Goal: Transaction & Acquisition: Purchase product/service

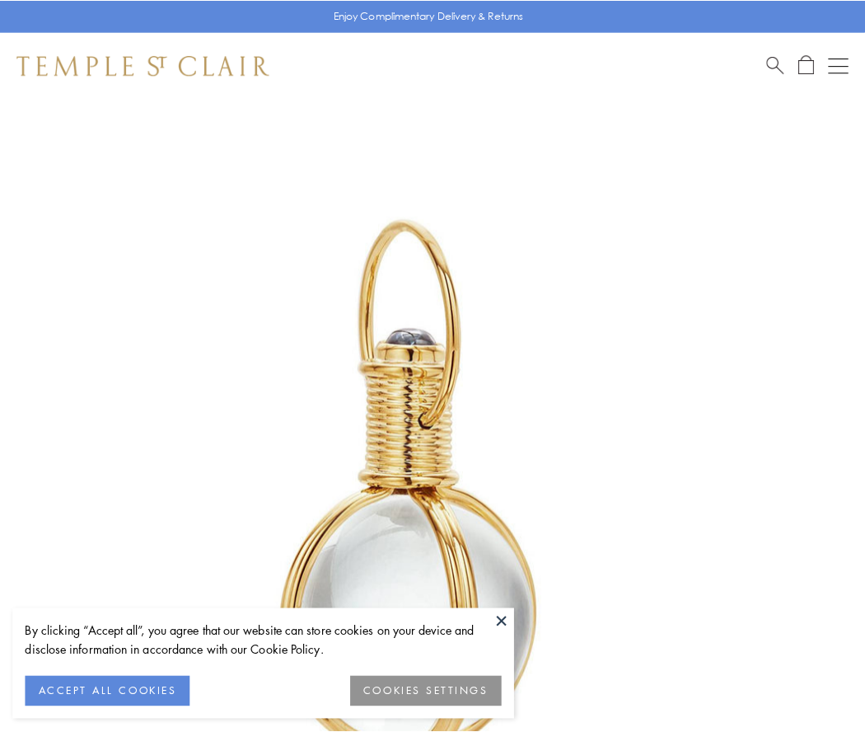
scroll to position [430, 0]
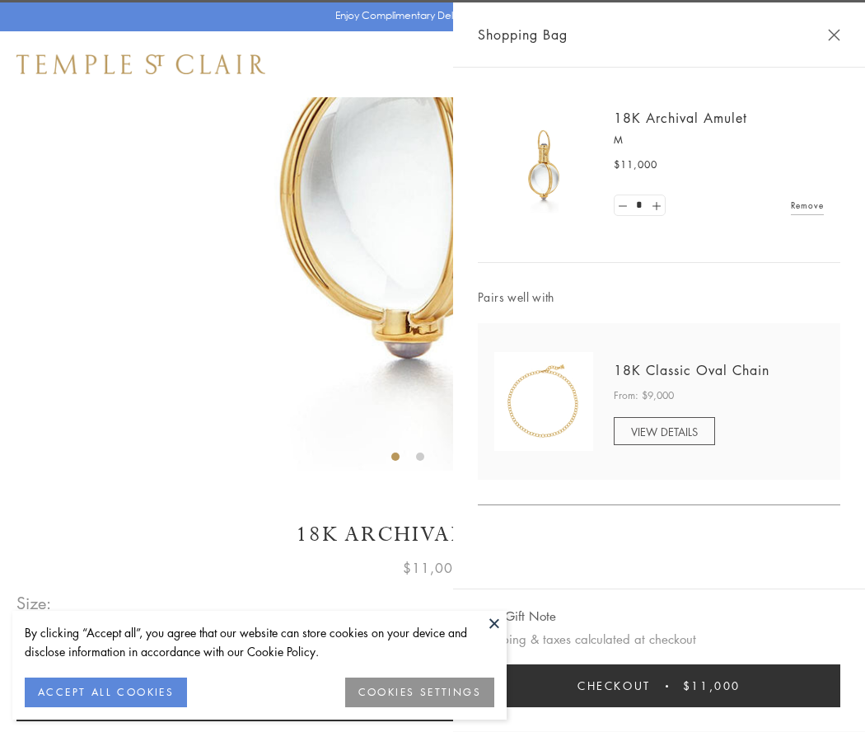
click at [659, 685] on button "Checkout $11,000" at bounding box center [659, 685] width 363 height 43
